Goal: Information Seeking & Learning: Learn about a topic

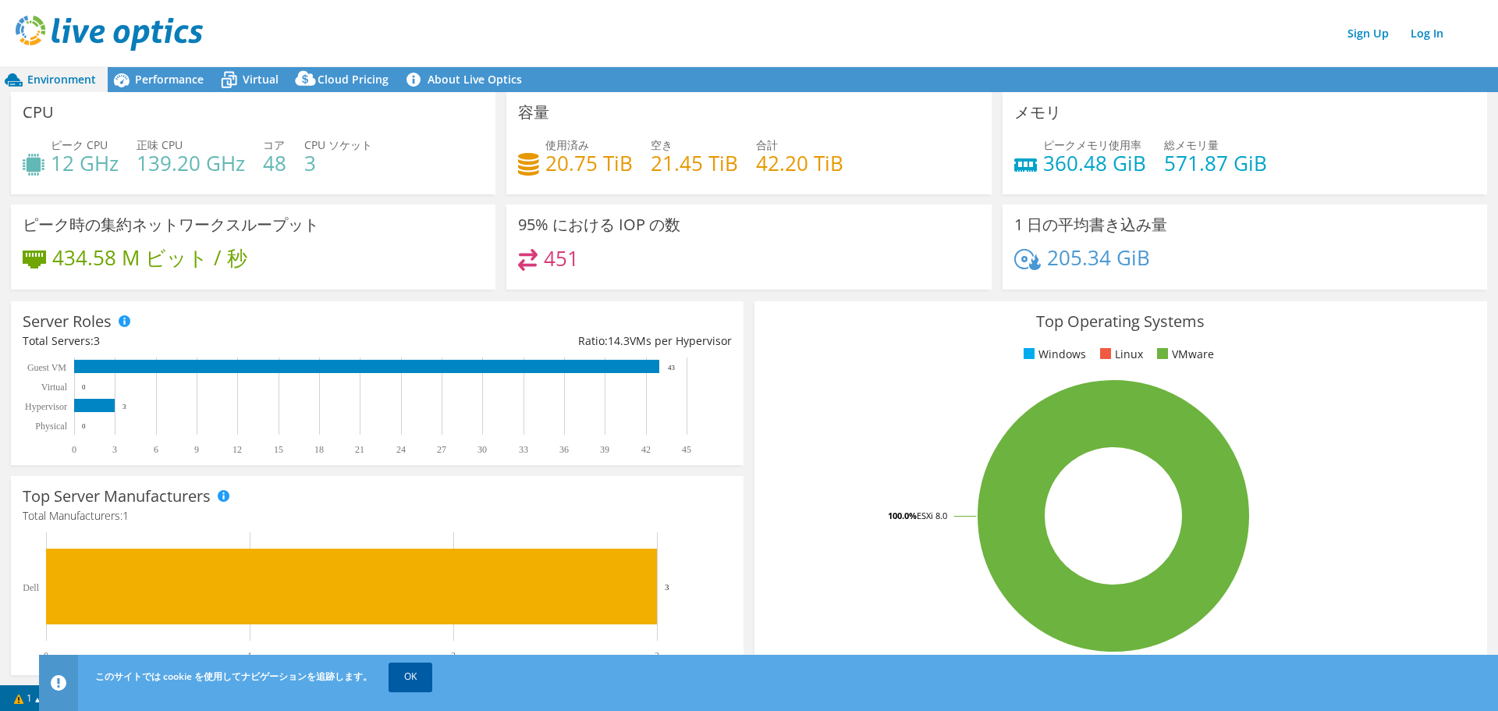
click at [414, 677] on link "OK" at bounding box center [411, 677] width 44 height 28
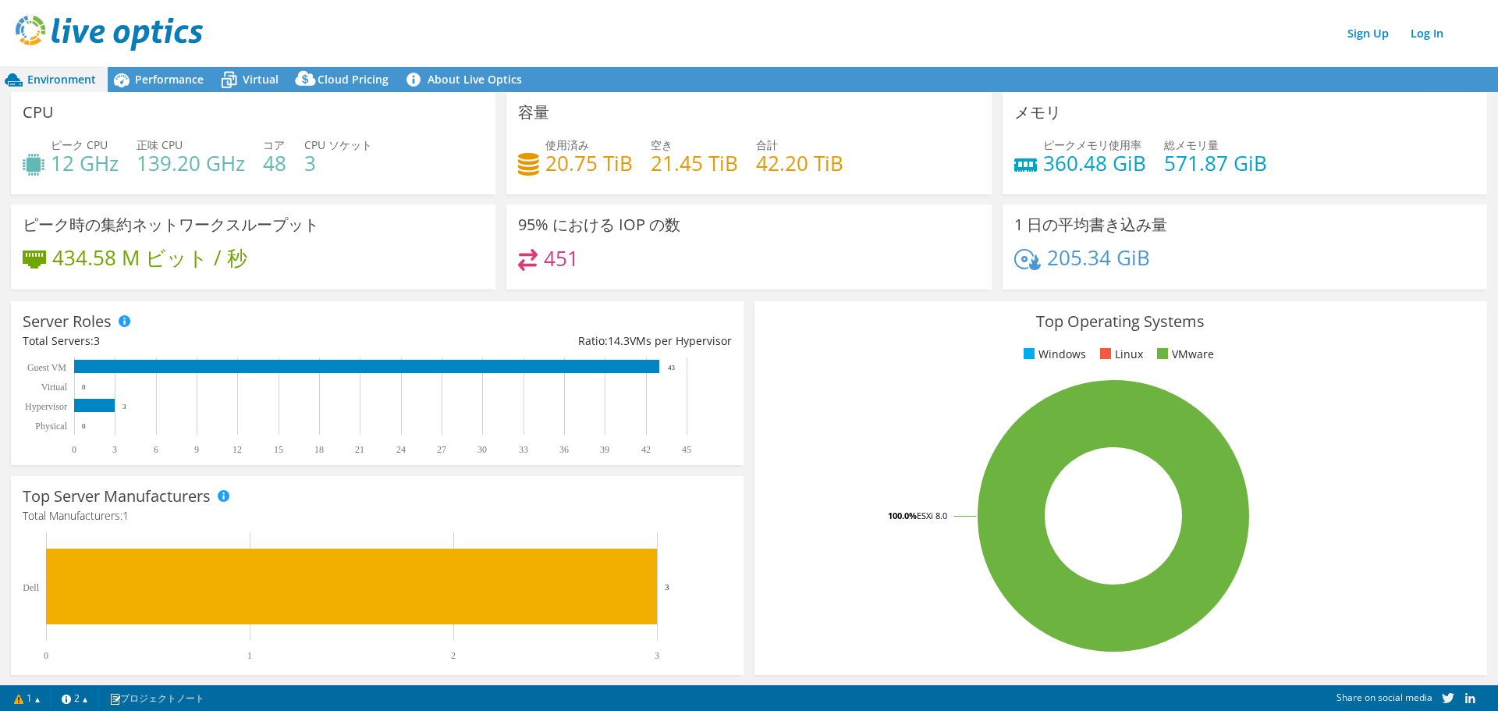
click at [71, 74] on span "Environment" at bounding box center [61, 79] width 69 height 15
click at [171, 80] on span "Performance" at bounding box center [169, 79] width 69 height 15
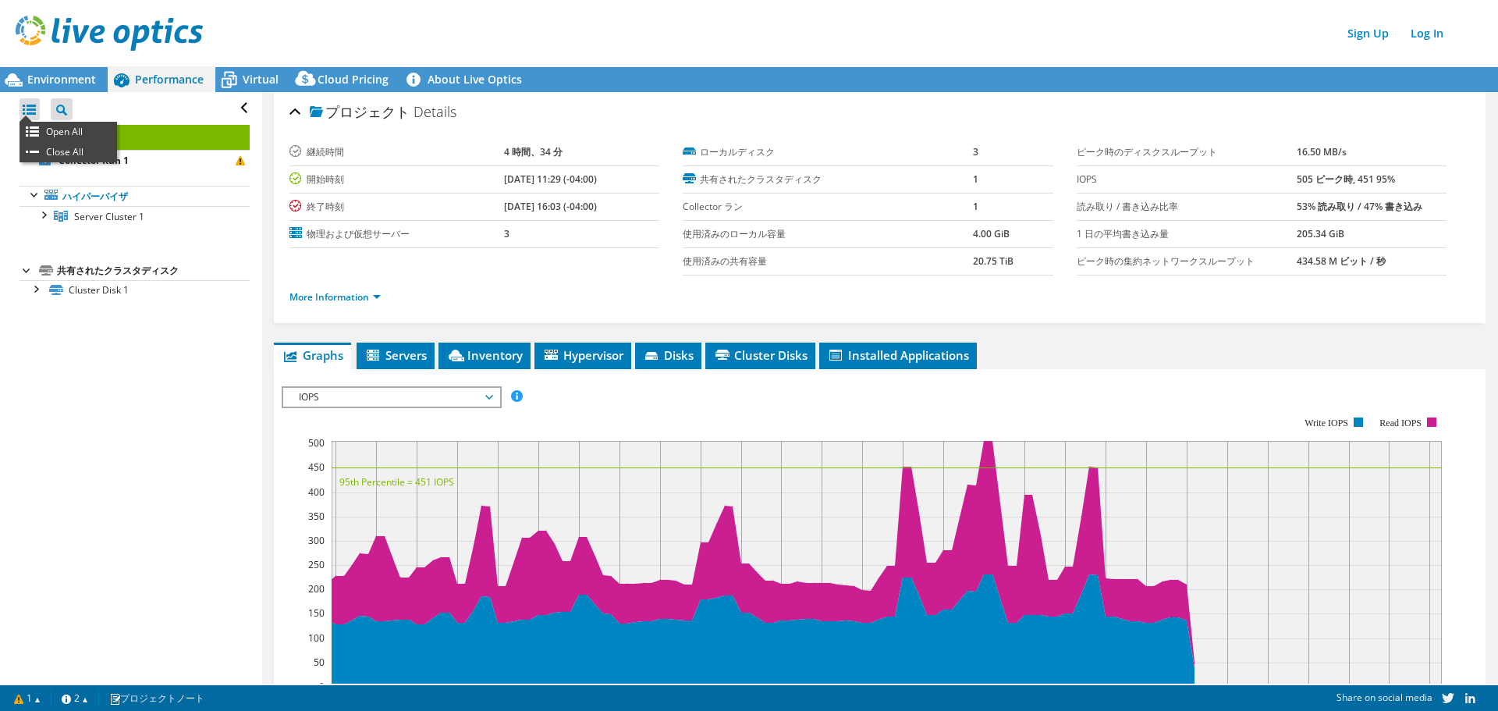
click at [27, 109] on div at bounding box center [30, 109] width 20 height 22
click at [25, 107] on div at bounding box center [30, 109] width 20 height 22
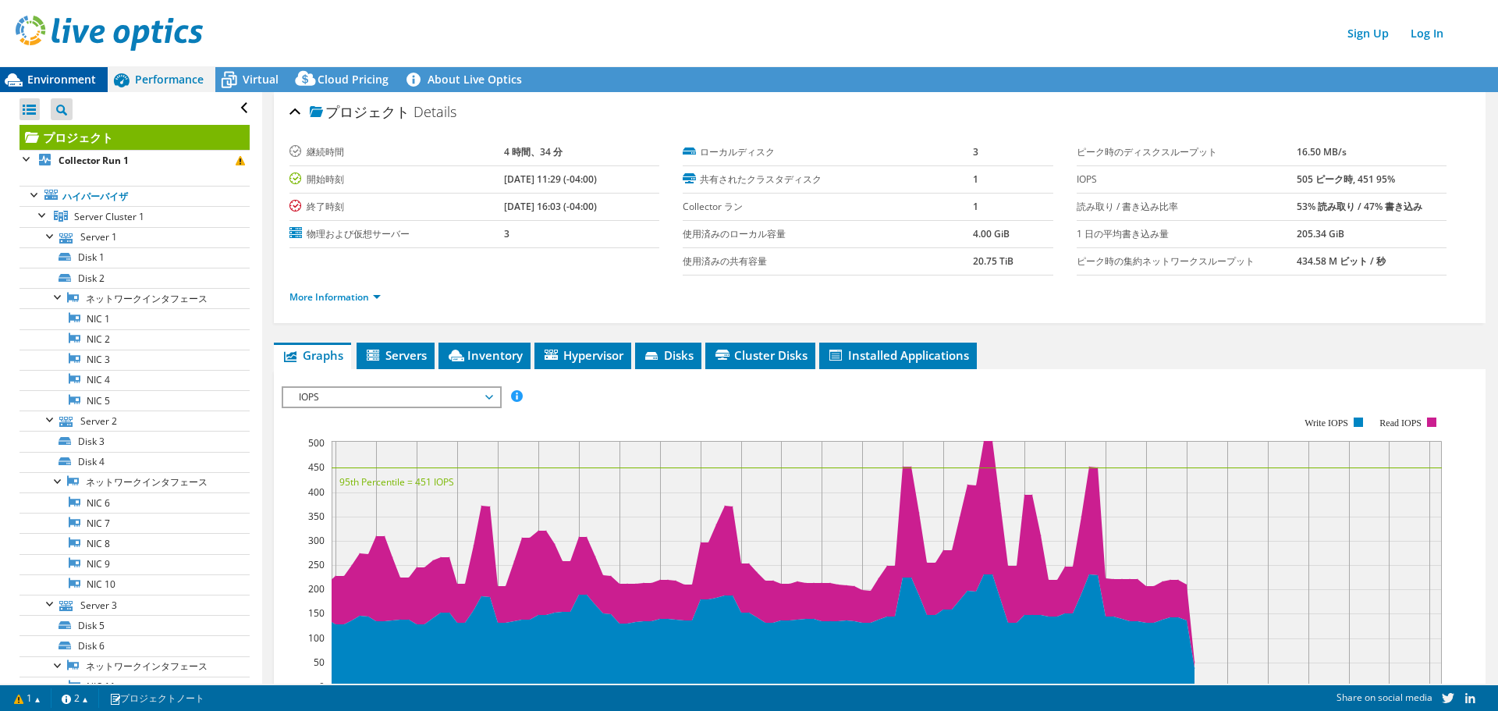
click at [66, 77] on span "Environment" at bounding box center [61, 79] width 69 height 15
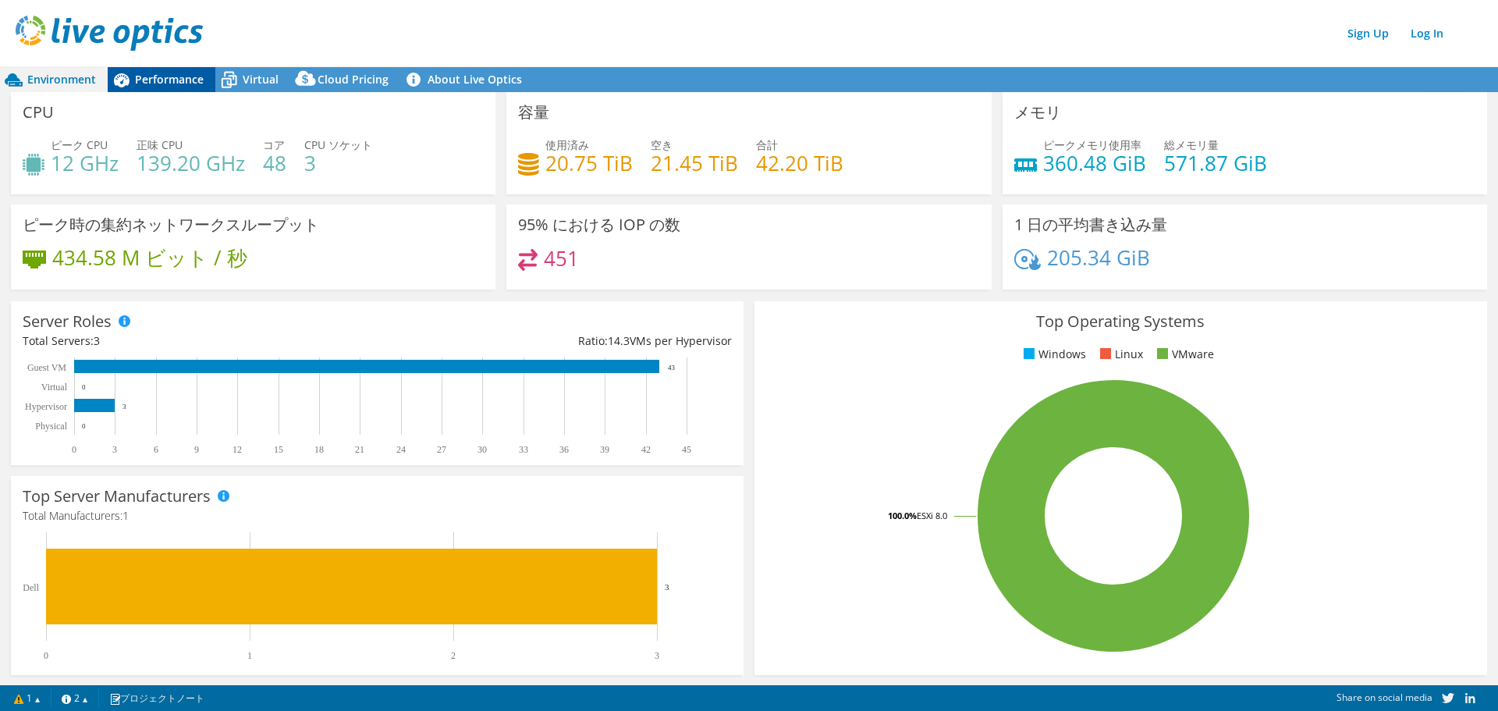
click at [164, 82] on span "Performance" at bounding box center [169, 79] width 69 height 15
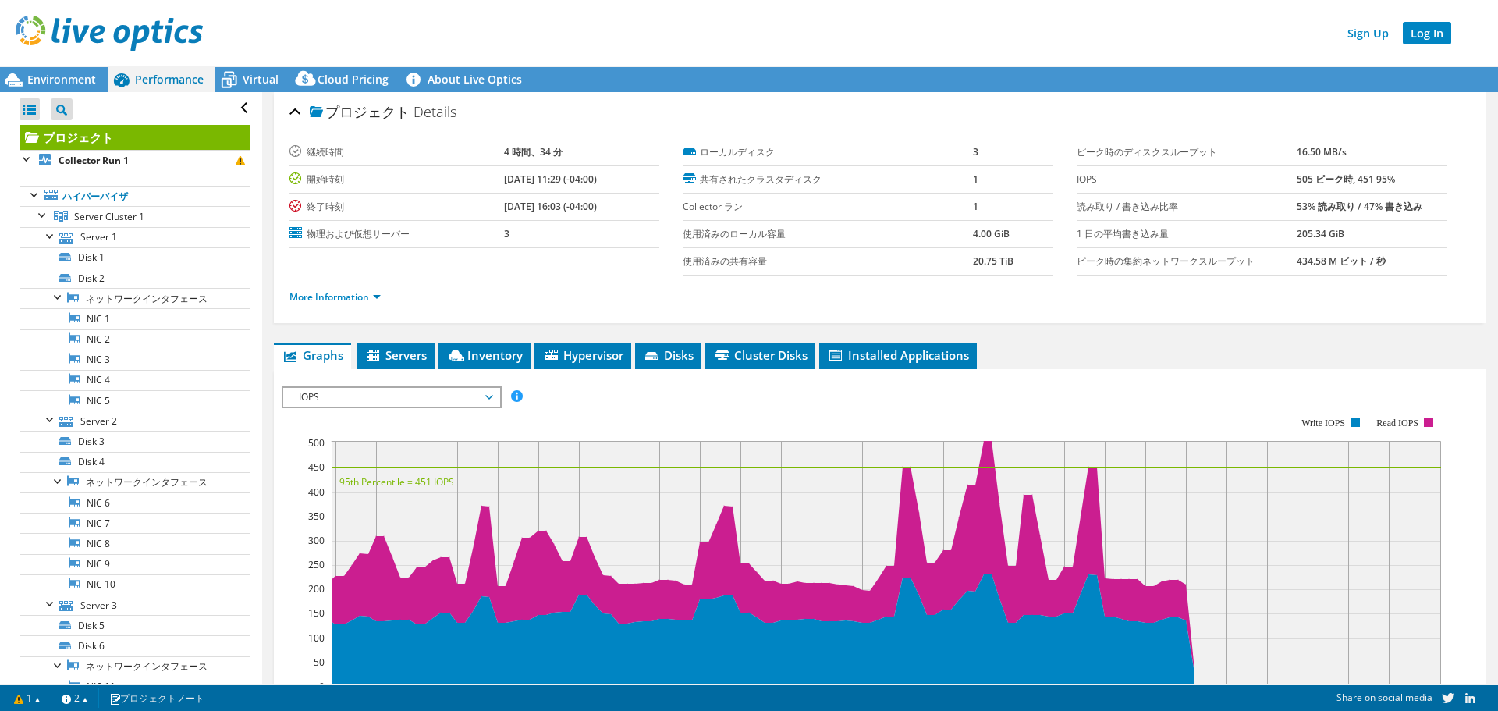
click at [1435, 36] on link "Log In" at bounding box center [1427, 33] width 48 height 23
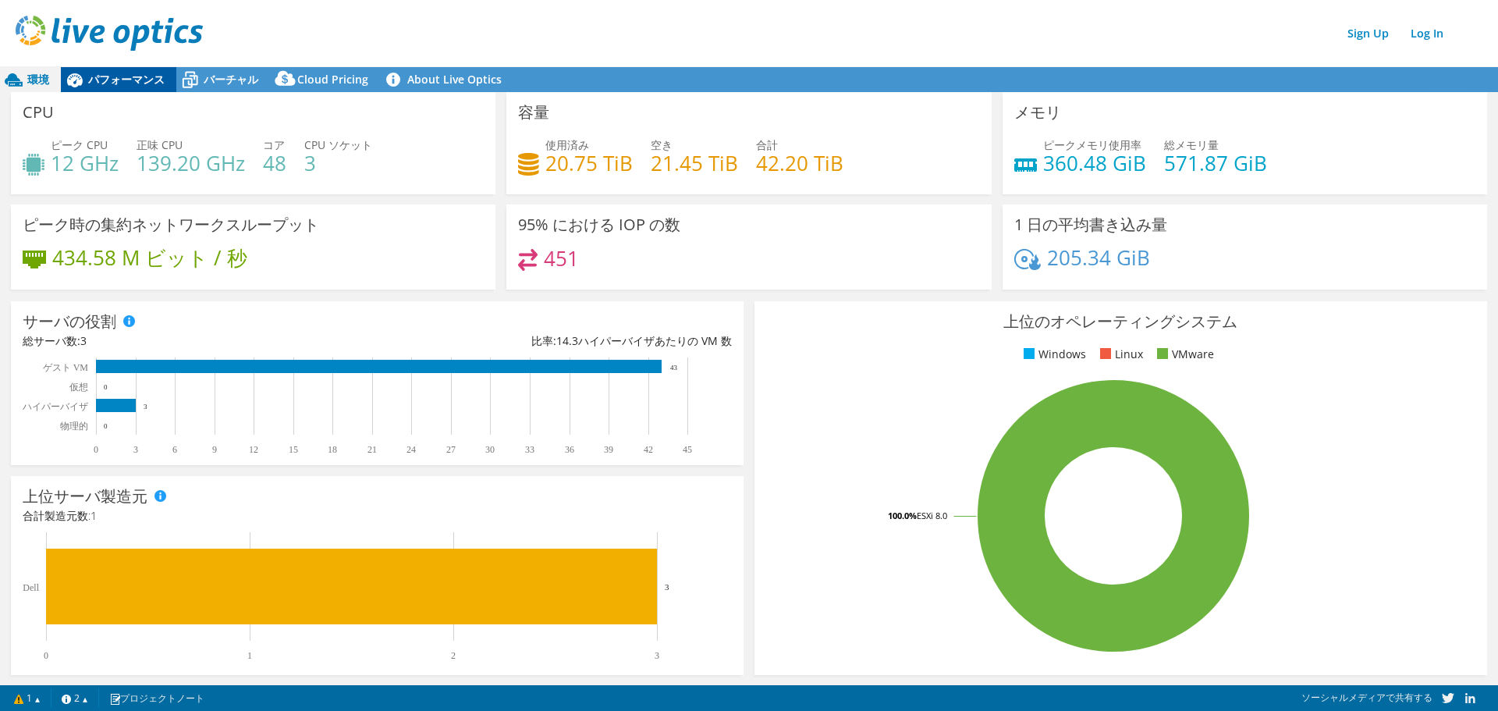
click at [112, 80] on span "パフォーマンス" at bounding box center [126, 79] width 76 height 15
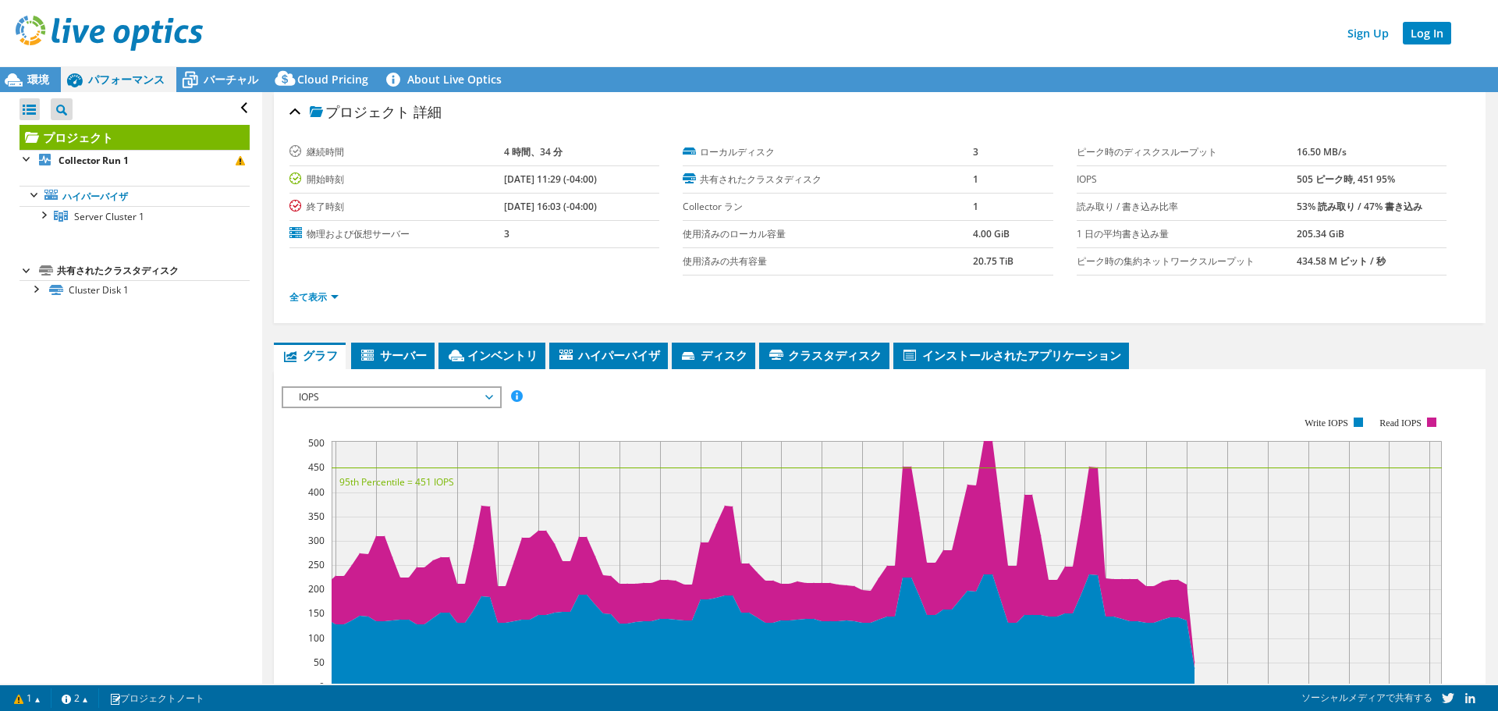
click at [1436, 32] on link "Log In" at bounding box center [1427, 33] width 48 height 23
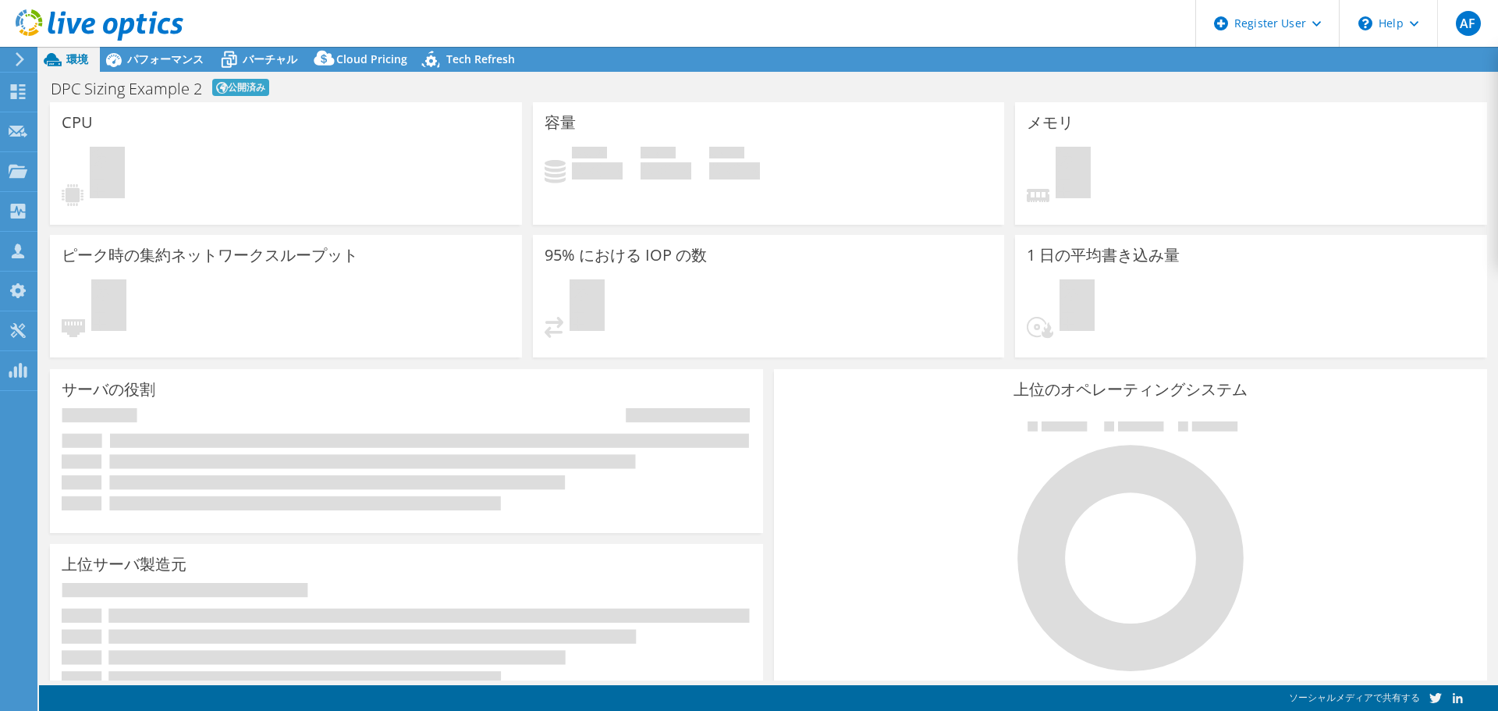
select select "USD"
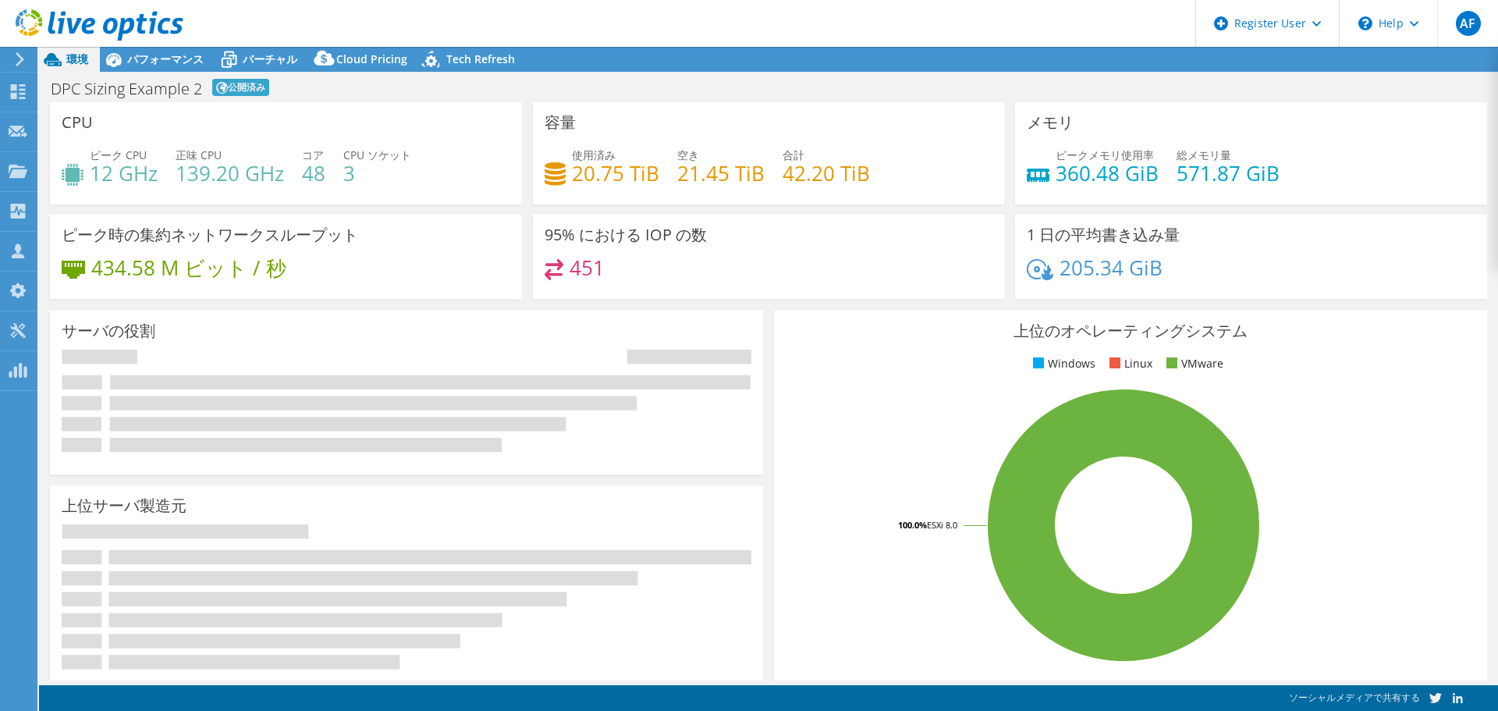
select select "[GEOGRAPHIC_DATA]"
select select "JPY"
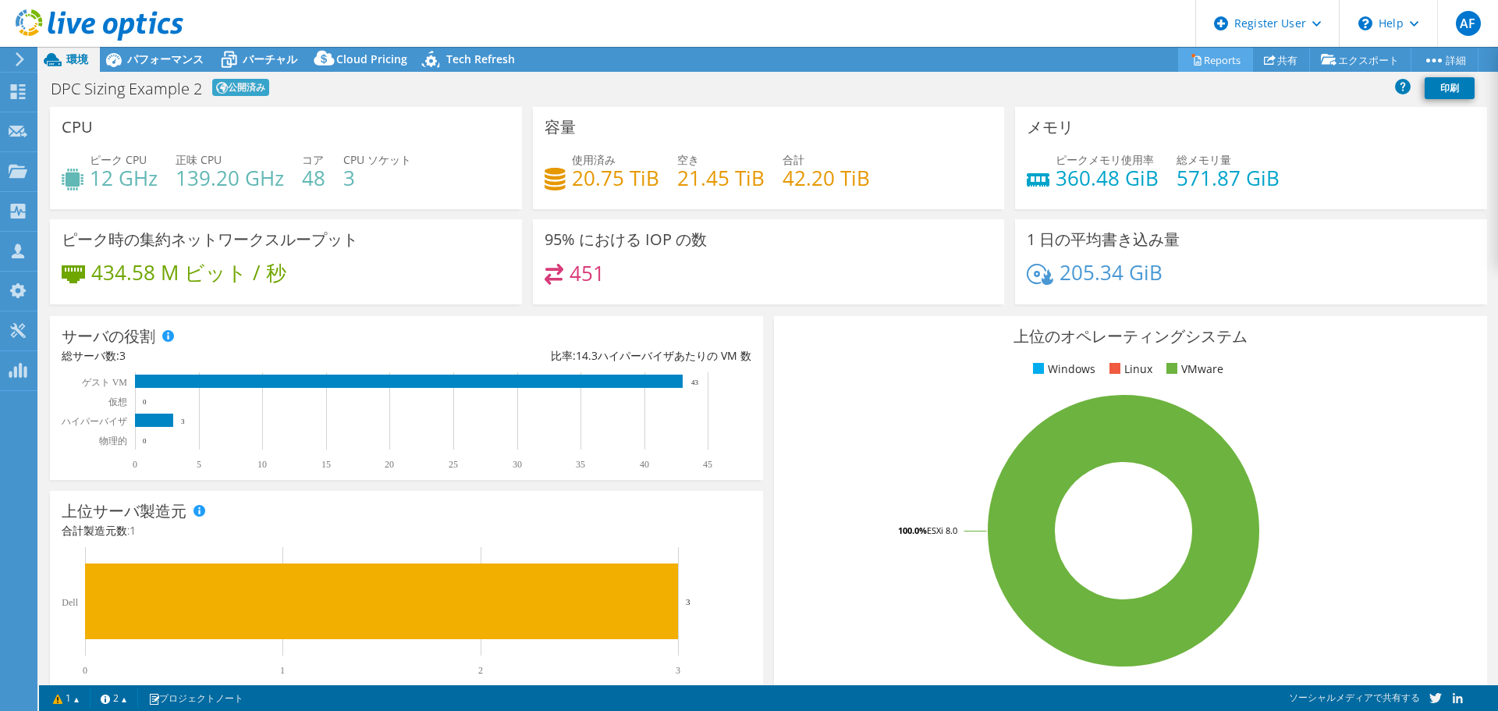
click at [1214, 62] on link "Reports" at bounding box center [1215, 60] width 75 height 24
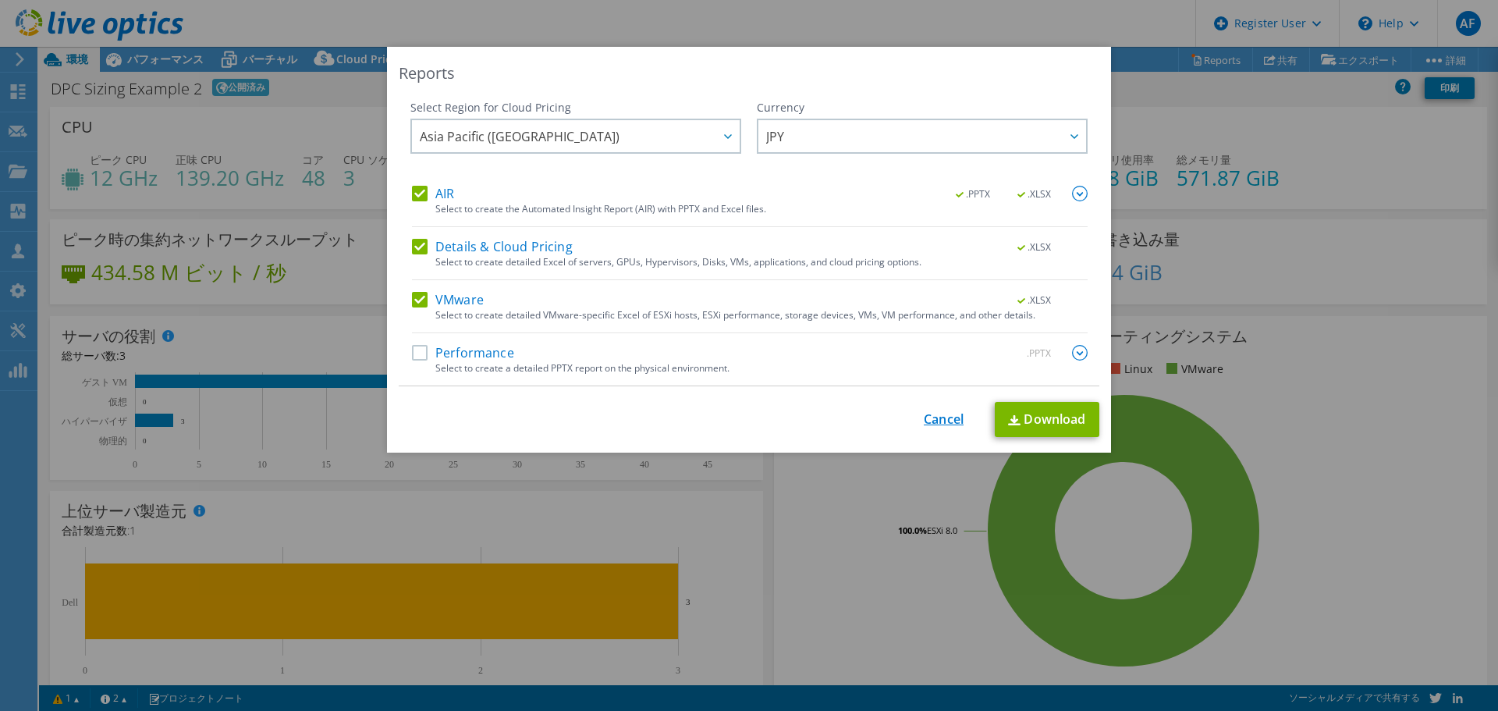
click at [936, 421] on link "Cancel" at bounding box center [944, 419] width 40 height 15
